Goal: Information Seeking & Learning: Learn about a topic

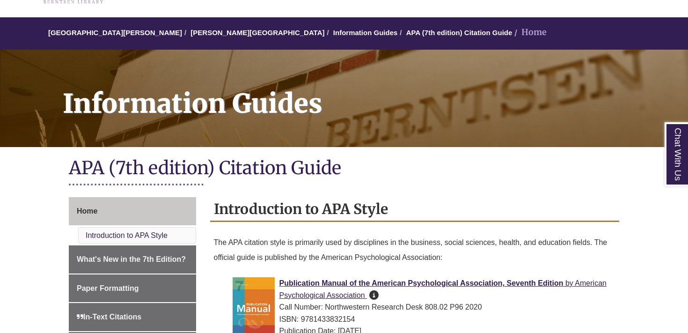
scroll to position [78, 0]
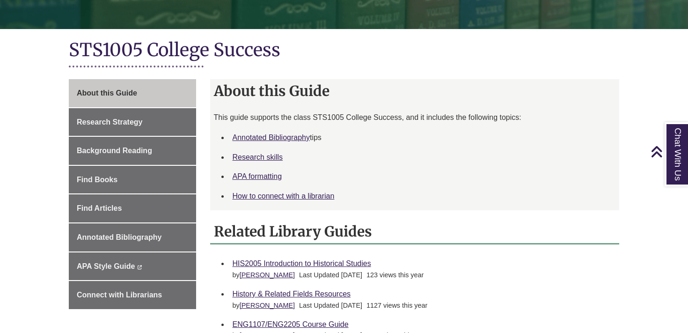
scroll to position [183, 0]
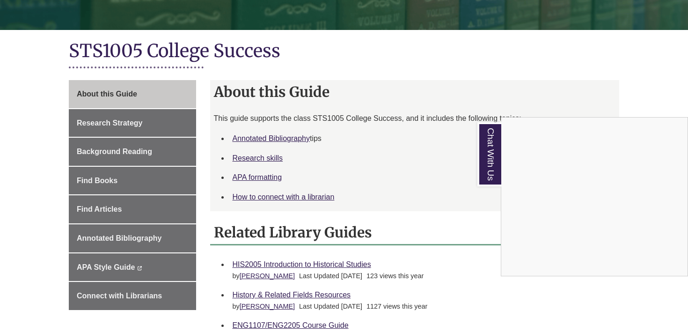
click at [122, 127] on div "Chat With Us" at bounding box center [344, 166] width 688 height 333
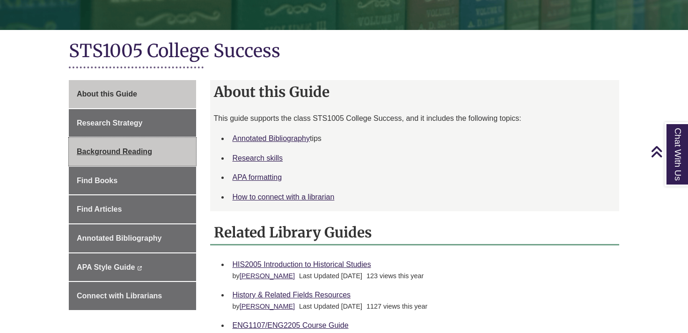
click at [124, 152] on span "Background Reading" at bounding box center [114, 151] width 75 height 8
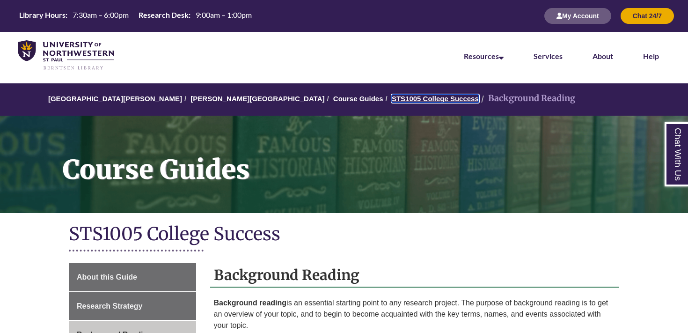
click at [392, 100] on link "STS1005 College Success" at bounding box center [435, 99] width 87 height 8
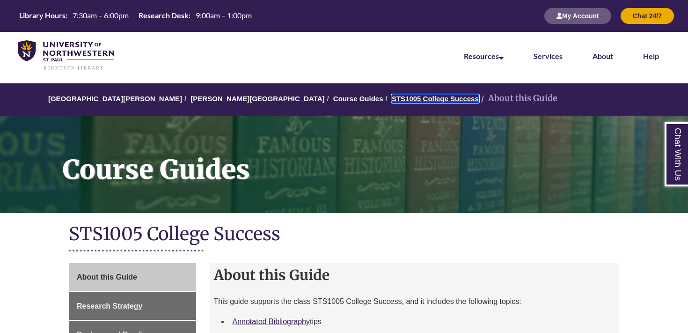
click at [392, 98] on link "STS1005 College Success" at bounding box center [435, 99] width 87 height 8
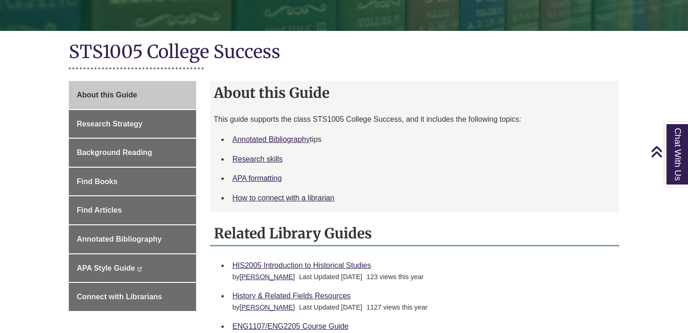
scroll to position [181, 0]
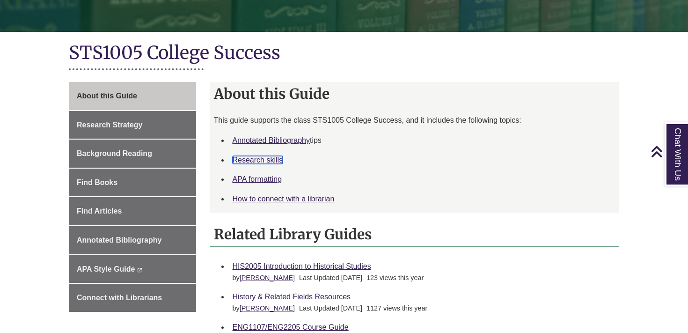
click at [262, 159] on link "Research skills" at bounding box center [258, 160] width 51 height 8
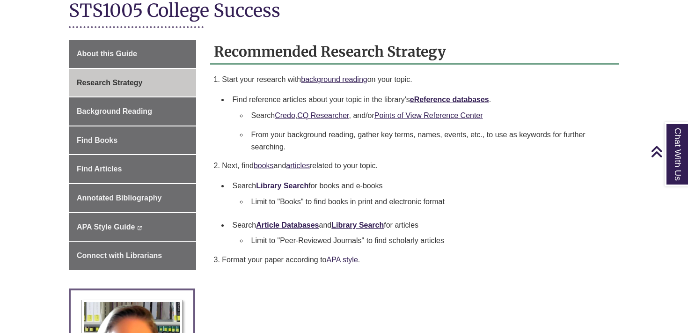
scroll to position [213, 0]
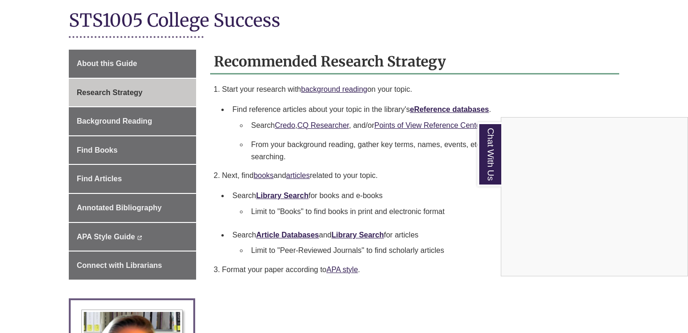
click at [461, 150] on div "Chat With Us" at bounding box center [344, 166] width 688 height 333
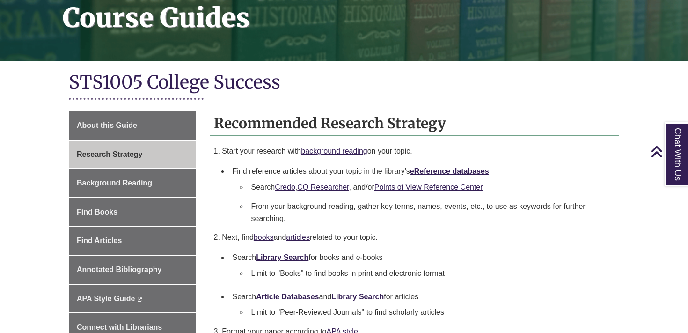
scroll to position [153, 0]
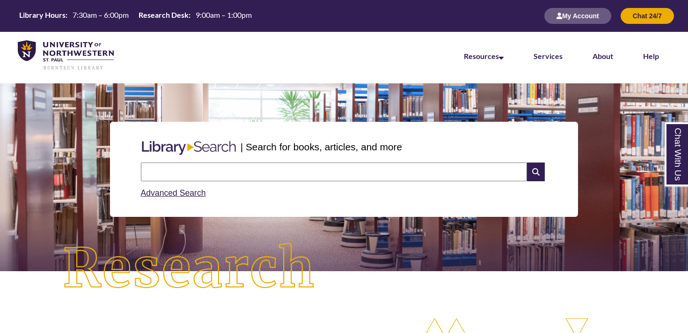
click at [240, 174] on input "text" at bounding box center [334, 171] width 386 height 19
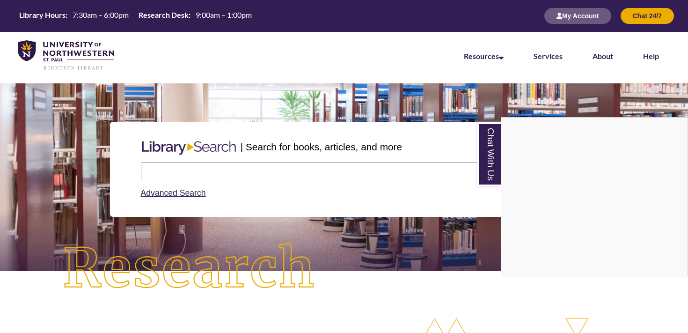
paste input "**********"
type input "**********"
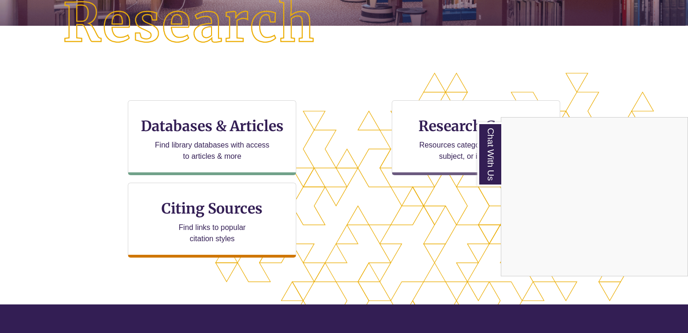
scroll to position [260, 0]
